Goal: Transaction & Acquisition: Obtain resource

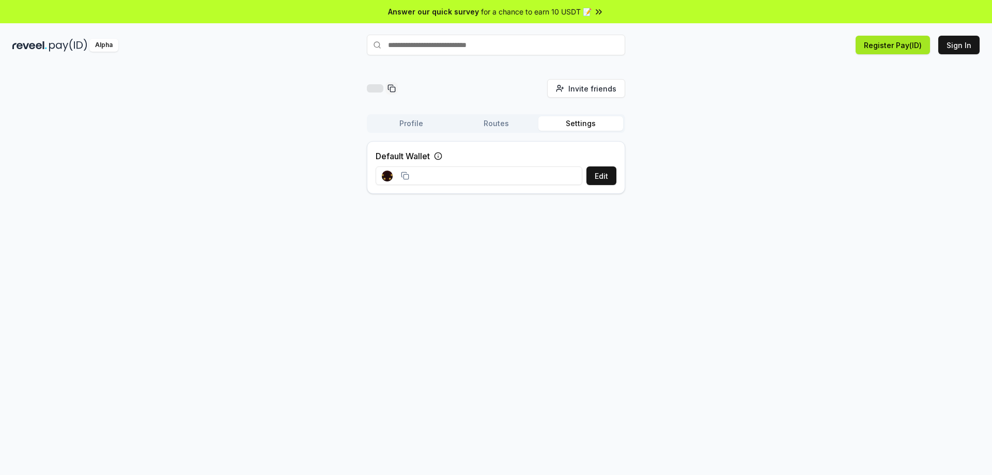
click at [896, 44] on button "Register Pay(ID)" at bounding box center [892, 45] width 74 height 19
click at [966, 44] on button "Sign In" at bounding box center [958, 45] width 41 height 19
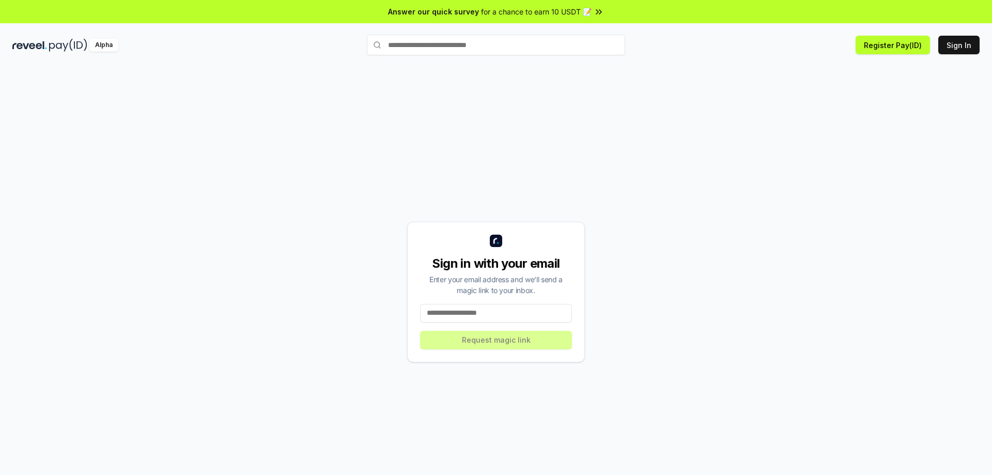
click at [516, 312] on input at bounding box center [496, 313] width 152 height 19
type input "**********"
click at [501, 341] on button "Request magic link" at bounding box center [496, 340] width 152 height 19
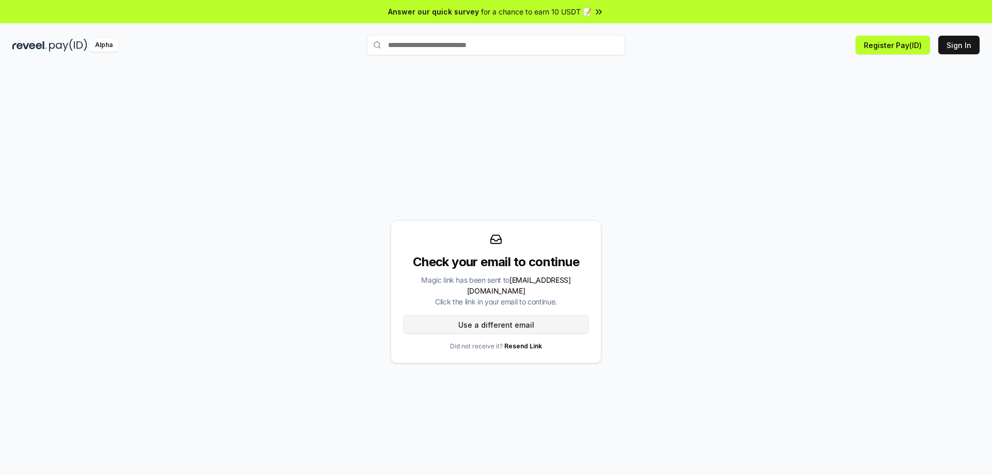
click at [518, 319] on button "Use a different email" at bounding box center [495, 324] width 185 height 19
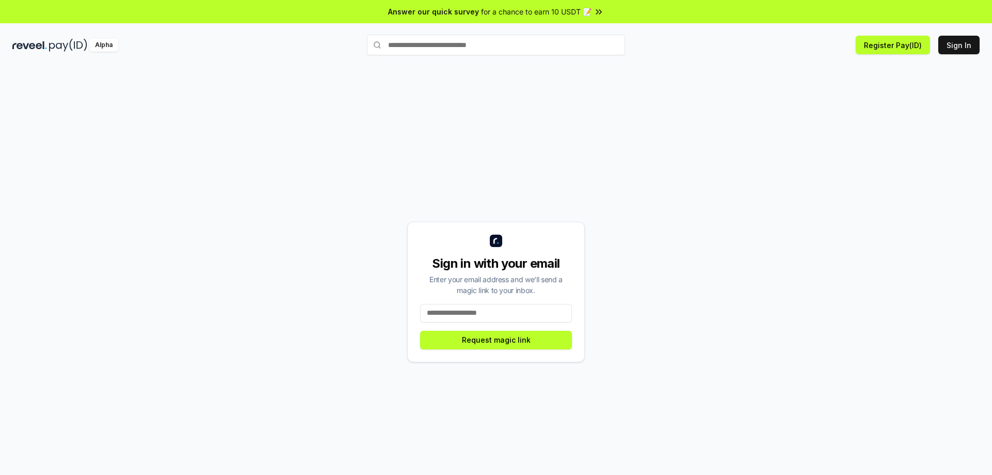
click at [510, 316] on input at bounding box center [496, 313] width 152 height 19
type input "**********"
click at [497, 339] on button "Request magic link" at bounding box center [496, 340] width 152 height 19
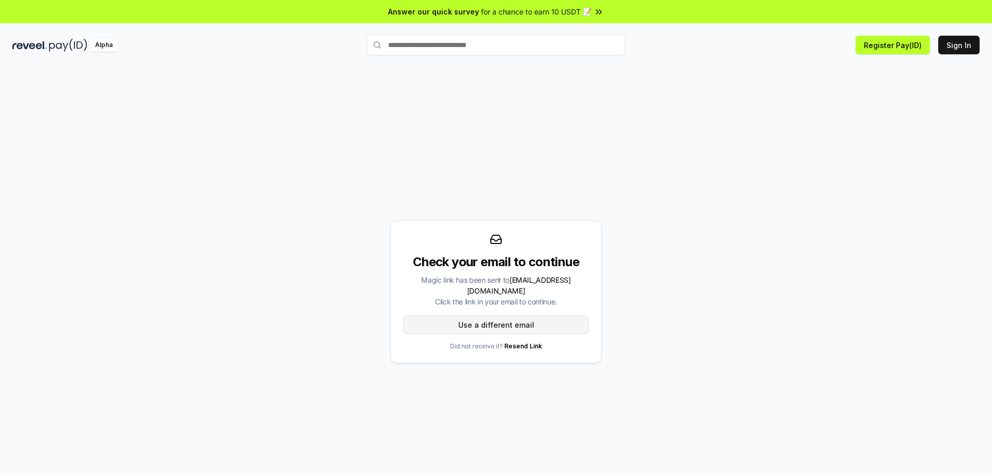
click at [525, 319] on button "Use a different email" at bounding box center [495, 324] width 185 height 19
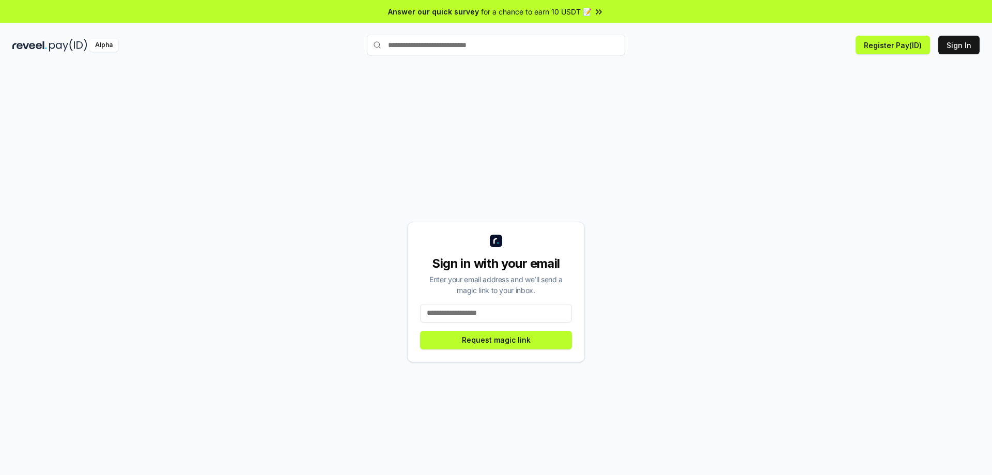
click at [513, 314] on input at bounding box center [496, 313] width 152 height 19
type input "**********"
click at [490, 341] on button "Request magic link" at bounding box center [496, 340] width 152 height 19
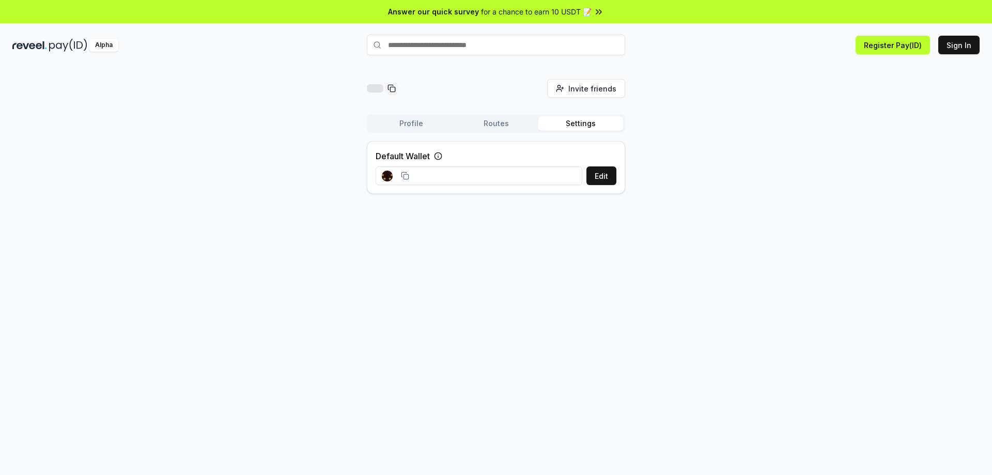
drag, startPoint x: 426, startPoint y: 174, endPoint x: 411, endPoint y: 174, distance: 14.5
click at [426, 174] on input at bounding box center [479, 175] width 207 height 19
click at [408, 176] on rect at bounding box center [405, 176] width 5 height 5
click at [600, 173] on button "Edit" at bounding box center [601, 175] width 30 height 19
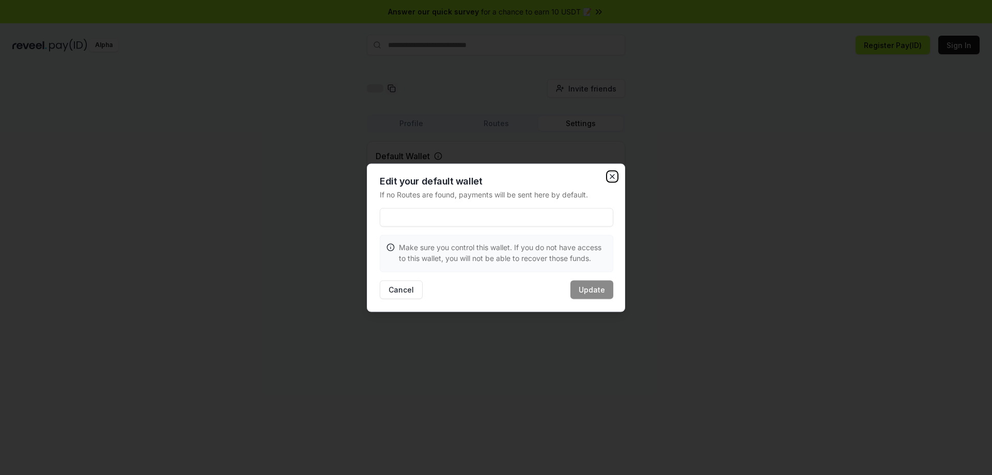
click at [612, 172] on icon "button" at bounding box center [612, 176] width 8 height 8
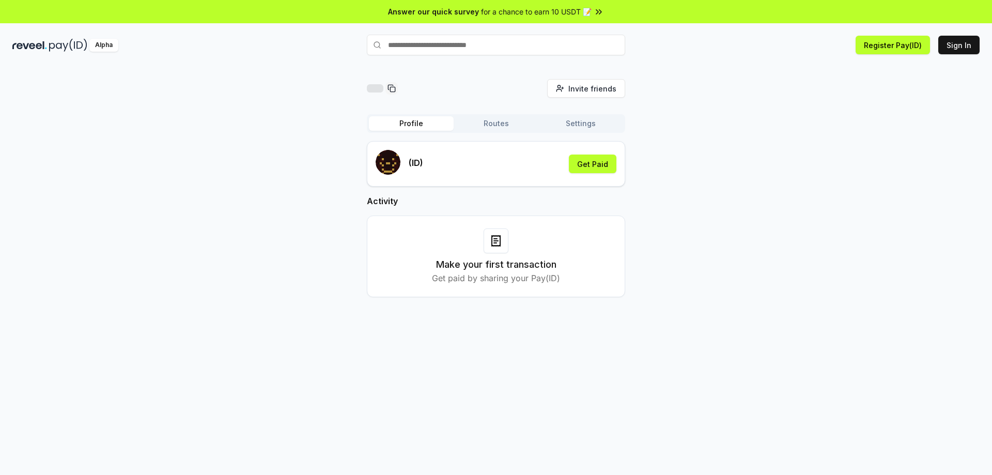
click at [420, 123] on button "Profile" at bounding box center [411, 123] width 85 height 14
click at [584, 162] on button "Get Paid" at bounding box center [593, 163] width 48 height 19
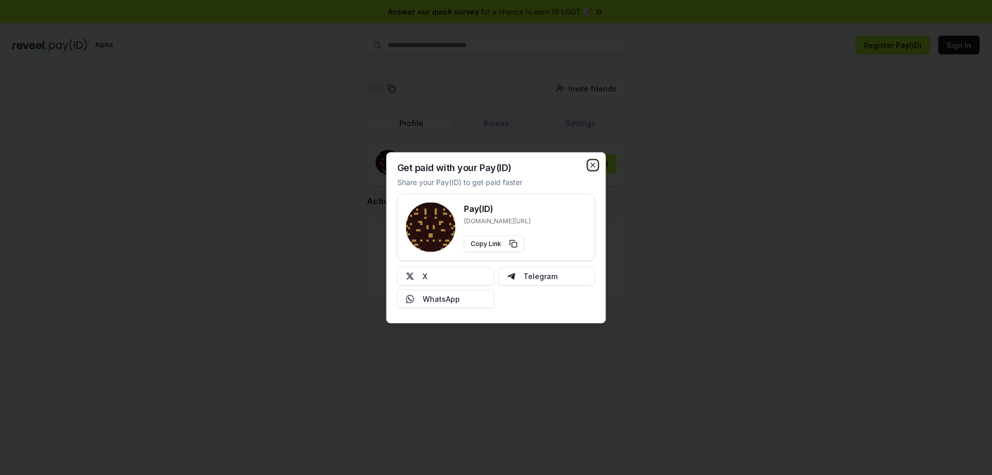
click at [592, 164] on icon "button" at bounding box center [593, 165] width 4 height 4
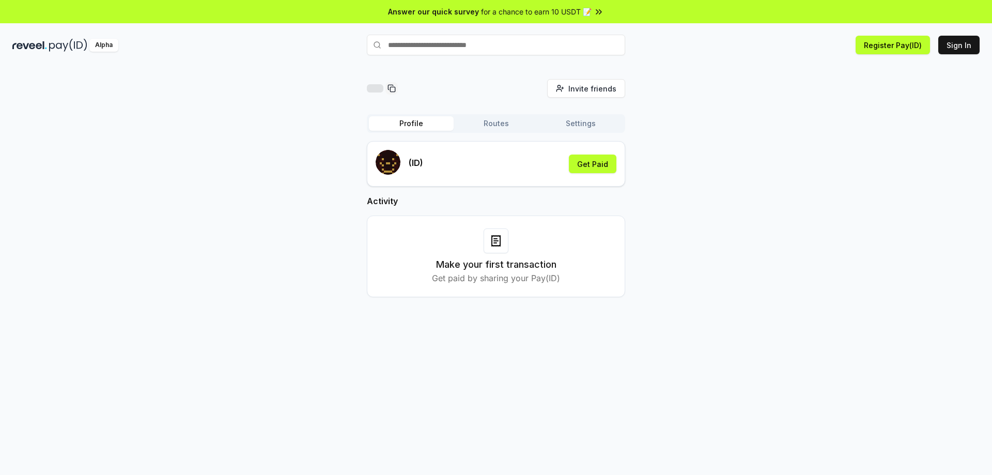
click at [502, 125] on button "Routes" at bounding box center [496, 123] width 85 height 14
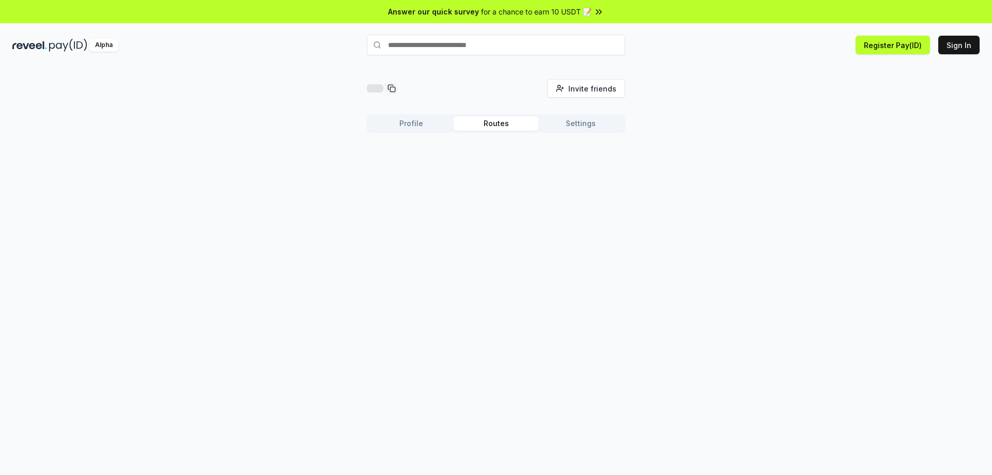
click at [594, 123] on button "Settings" at bounding box center [580, 123] width 85 height 14
click at [955, 43] on button "Sign In" at bounding box center [958, 45] width 41 height 19
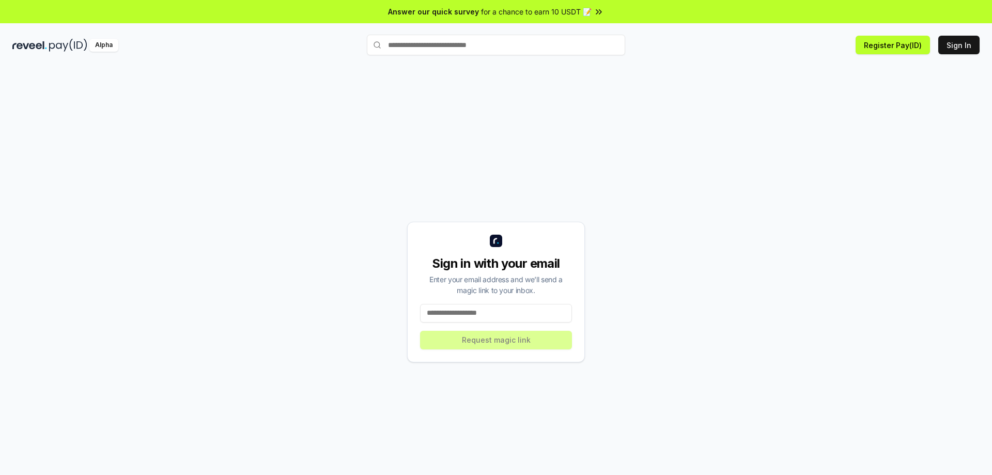
click at [475, 309] on input at bounding box center [496, 313] width 152 height 19
type input "**********"
click at [497, 337] on button "Request magic link" at bounding box center [496, 340] width 152 height 19
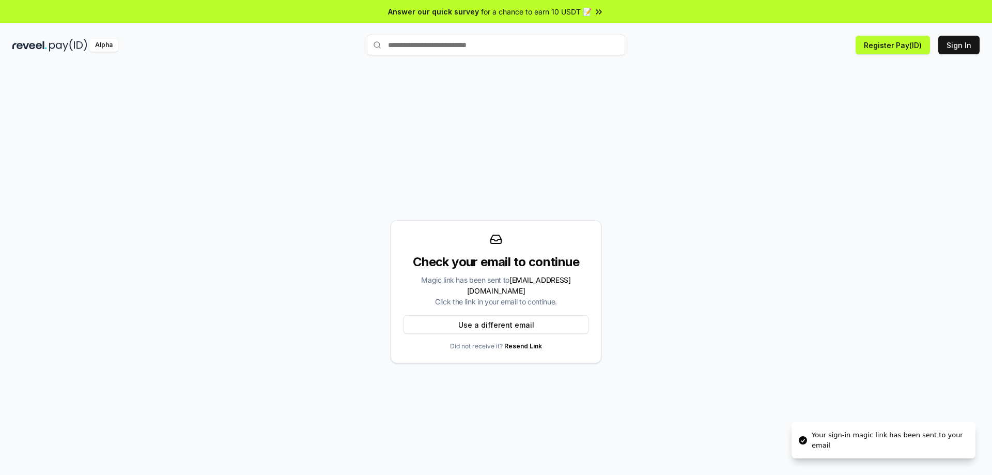
click at [638, 254] on div "Check your email to continue Magic link has been sent to hoannguyenbn@gmail.com…" at bounding box center [495, 291] width 967 height 425
click at [487, 46] on input "text" at bounding box center [496, 45] width 258 height 21
type input "*"
drag, startPoint x: 502, startPoint y: 46, endPoint x: 237, endPoint y: 30, distance: 265.0
click at [234, 35] on div "Alpha * Register Pay(ID) Sign In" at bounding box center [496, 45] width 992 height 27
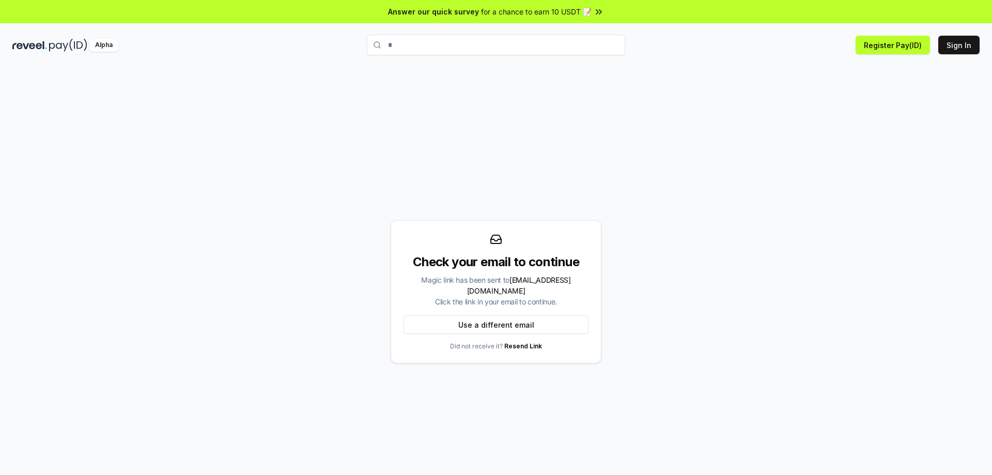
type input "*"
type input "******"
click at [608, 64] on span "Pay" at bounding box center [611, 64] width 20 height 15
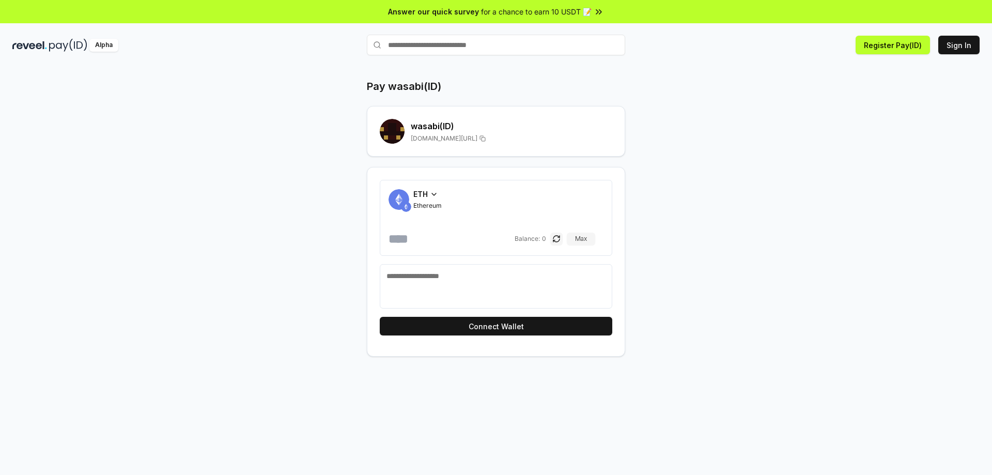
click at [497, 41] on input "text" at bounding box center [496, 45] width 258 height 21
click at [920, 44] on button "Register Pay(ID)" at bounding box center [892, 45] width 74 height 19
click at [104, 45] on div "Alpha" at bounding box center [103, 45] width 29 height 13
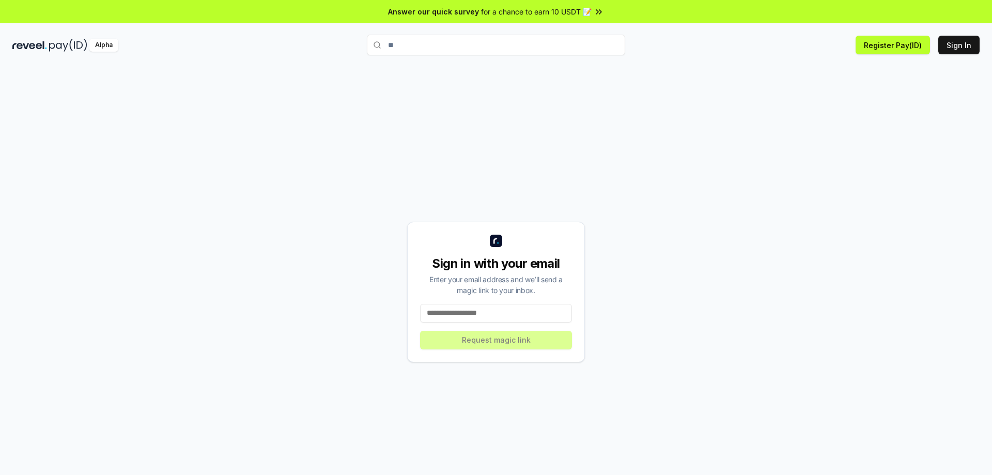
click at [64, 47] on img at bounding box center [68, 45] width 38 height 13
click at [587, 9] on span "for a chance to earn 10 USDT 📝" at bounding box center [536, 11] width 111 height 11
click at [440, 45] on input "**" at bounding box center [496, 45] width 258 height 21
type input "****"
click at [603, 64] on span "Register" at bounding box center [603, 64] width 35 height 15
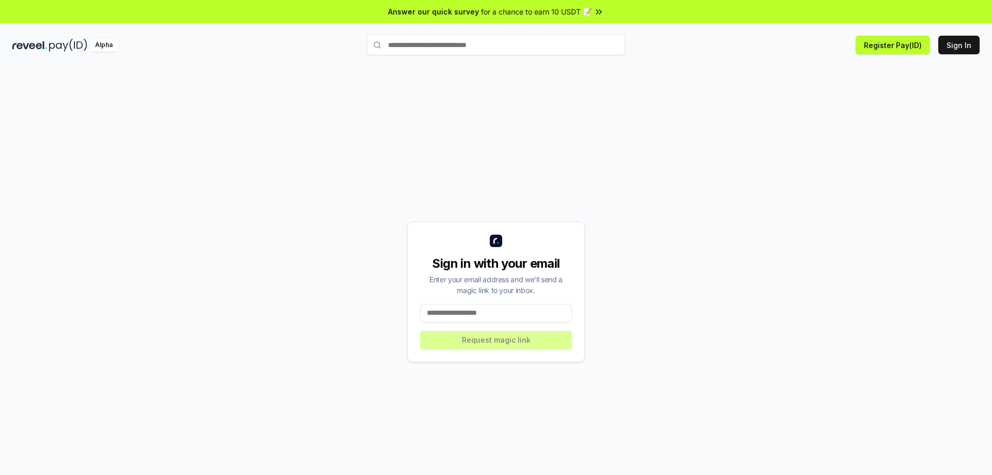
click at [524, 45] on input "text" at bounding box center [496, 45] width 258 height 21
click at [887, 42] on button "Register Pay(ID)" at bounding box center [892, 45] width 74 height 19
click at [967, 41] on button "Sign In" at bounding box center [958, 45] width 41 height 19
click at [522, 312] on input at bounding box center [496, 313] width 152 height 19
click at [965, 44] on button "Sign In" at bounding box center [958, 45] width 41 height 19
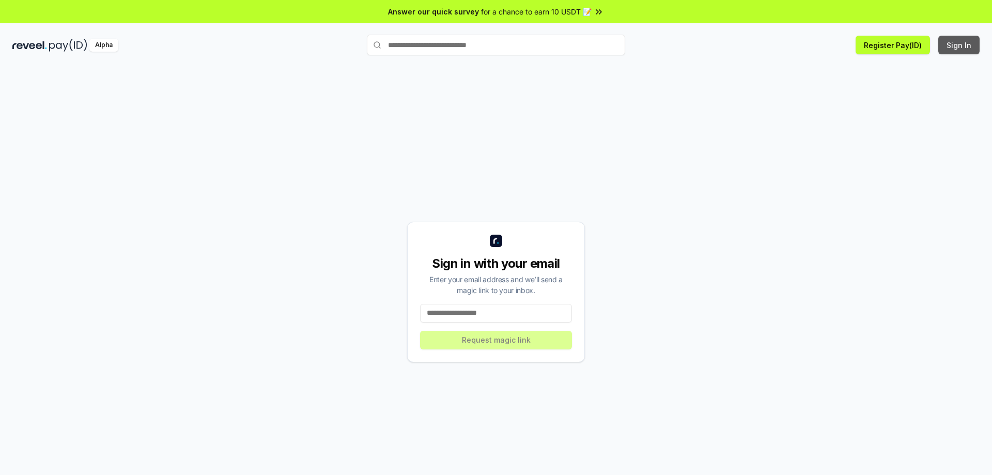
click at [963, 45] on button "Sign In" at bounding box center [958, 45] width 41 height 19
click at [889, 43] on button "Register Pay(ID)" at bounding box center [892, 45] width 74 height 19
click at [508, 48] on input "text" at bounding box center [496, 45] width 258 height 21
type input "*"
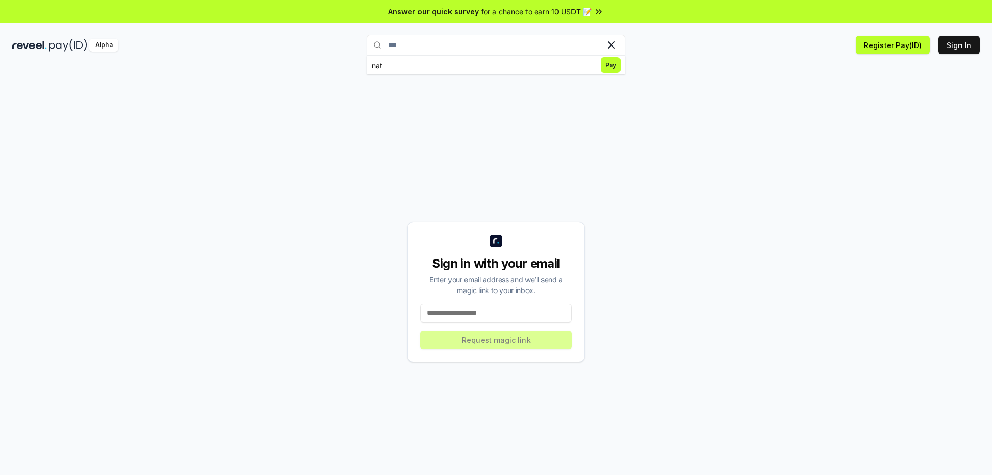
drag, startPoint x: 485, startPoint y: 46, endPoint x: 306, endPoint y: 41, distance: 179.3
click at [306, 41] on div "Alpha *** nat Pay Register Pay(ID) Sign In" at bounding box center [496, 45] width 992 height 27
type input "*"
type input "****"
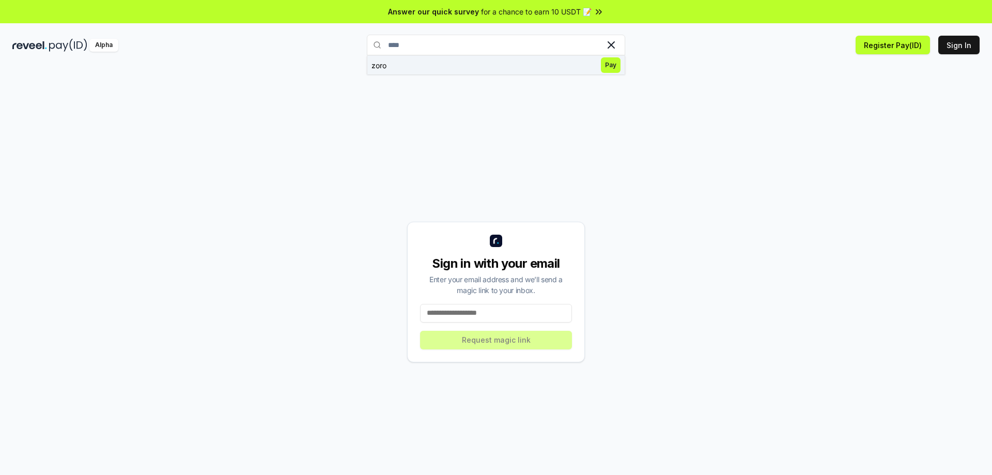
click at [610, 66] on span "Pay" at bounding box center [611, 64] width 20 height 15
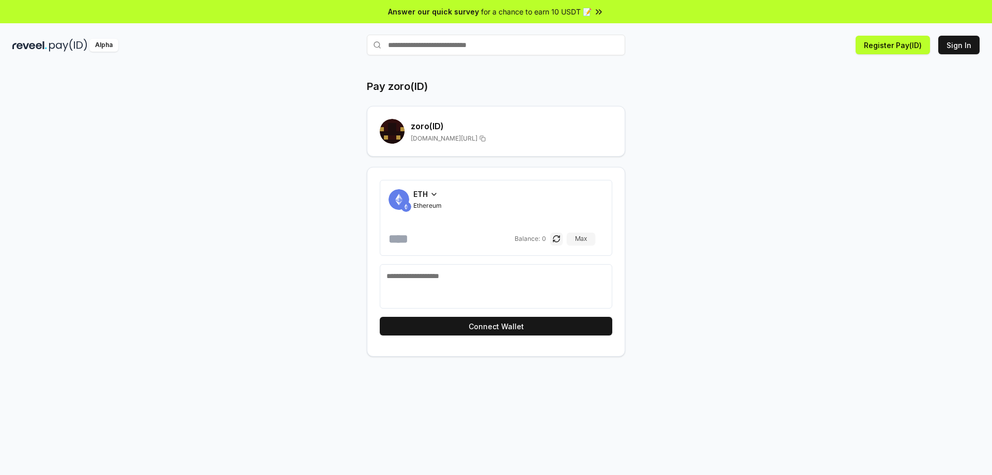
click at [418, 196] on span "ETH" at bounding box center [420, 194] width 14 height 11
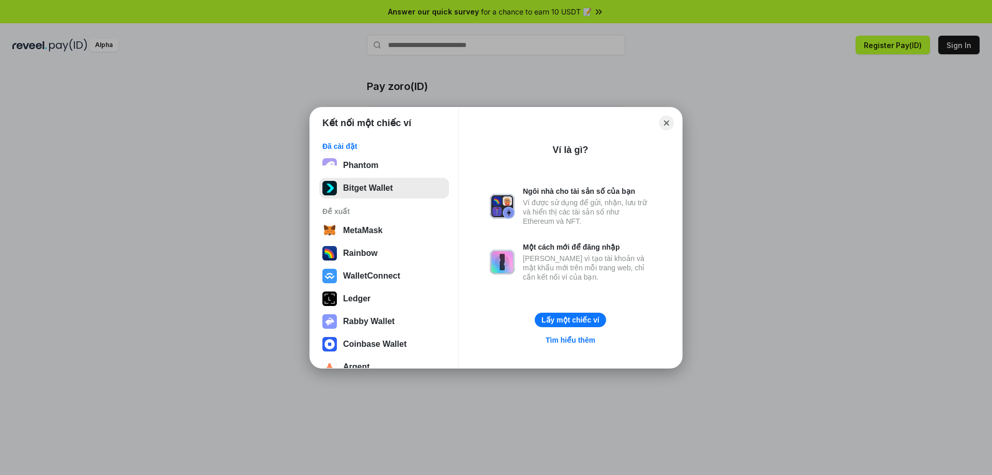
click at [389, 192] on button "Bitget Wallet" at bounding box center [384, 188] width 130 height 21
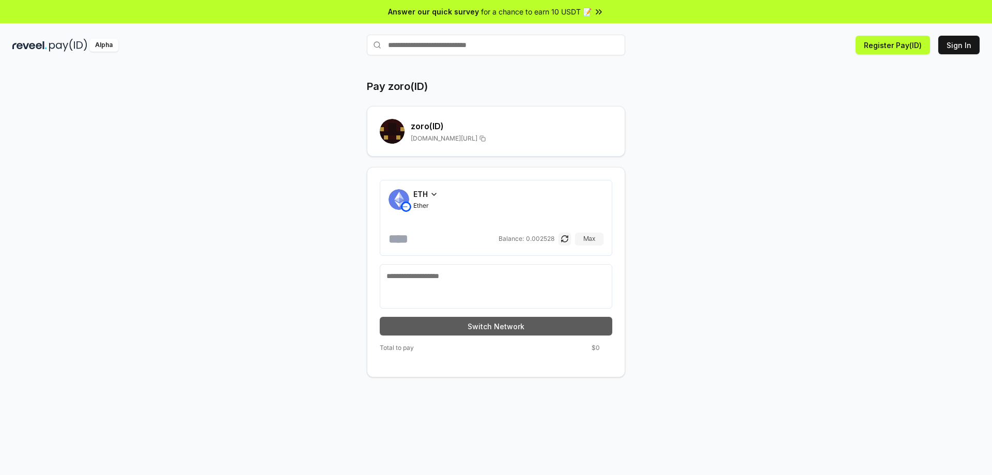
click at [502, 329] on button "Switch Network" at bounding box center [496, 326] width 232 height 19
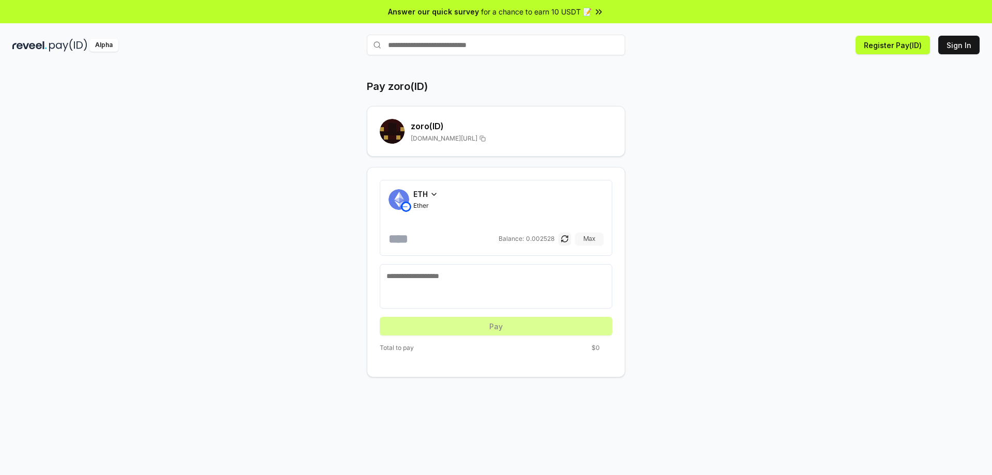
click at [591, 237] on button "Max" at bounding box center [589, 238] width 28 height 12
type input "**********"
click at [959, 48] on button "Sign In" at bounding box center [958, 45] width 41 height 19
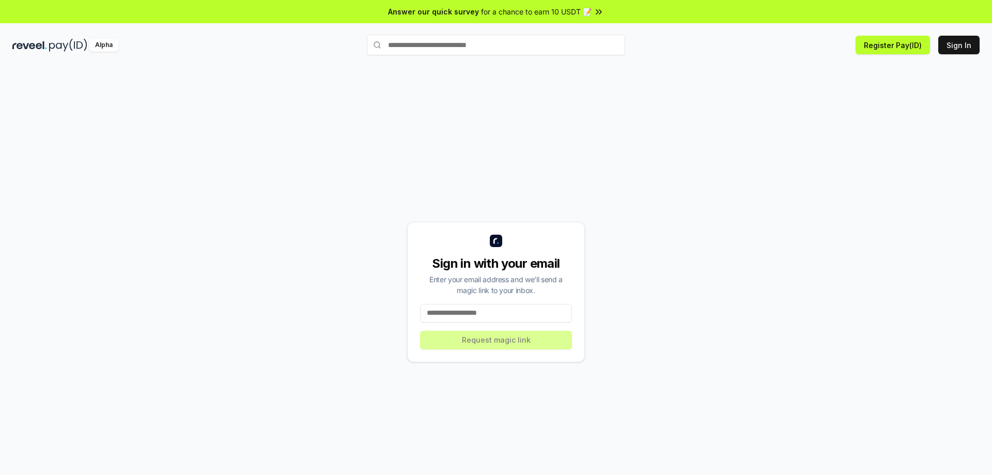
click at [509, 314] on input at bounding box center [496, 313] width 152 height 19
click at [903, 44] on button "Register Pay(ID)" at bounding box center [892, 45] width 74 height 19
